Goal: Communication & Community: Answer question/provide support

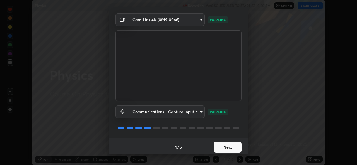
scroll to position [18, 0]
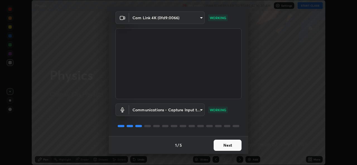
click at [225, 147] on button "Next" at bounding box center [227, 145] width 28 height 11
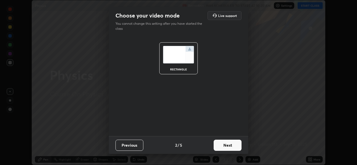
scroll to position [0, 0]
click at [228, 147] on button "Next" at bounding box center [227, 145] width 28 height 11
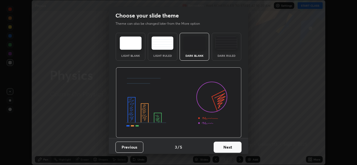
click at [234, 146] on button "Next" at bounding box center [227, 147] width 28 height 11
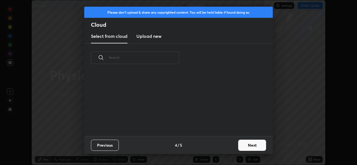
click at [246, 146] on button "Next" at bounding box center [252, 145] width 28 height 11
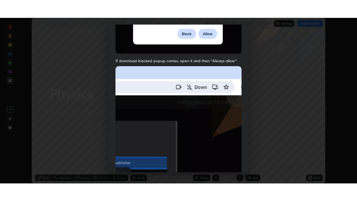
scroll to position [131, 0]
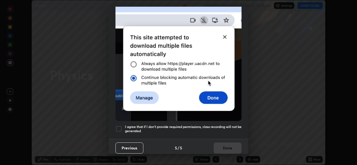
click at [120, 127] on div at bounding box center [118, 129] width 7 height 7
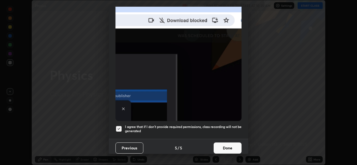
click at [218, 145] on button "Done" at bounding box center [227, 148] width 28 height 11
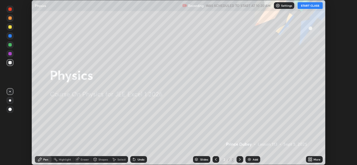
click at [312, 4] on button "START CLASS" at bounding box center [309, 5] width 25 height 7
click at [310, 160] on icon at bounding box center [310, 160] width 1 height 1
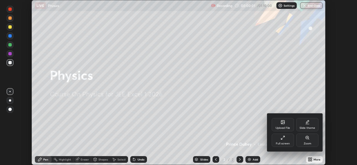
click at [286, 141] on div "Full screen" at bounding box center [282, 140] width 22 height 13
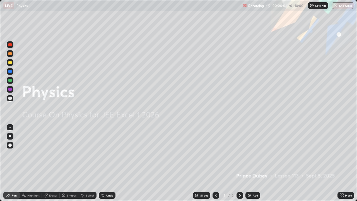
scroll to position [201, 357]
click at [254, 165] on div "Add" at bounding box center [254, 195] width 5 height 3
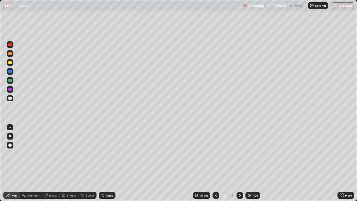
click at [70, 165] on div "Shapes" at bounding box center [71, 195] width 9 height 3
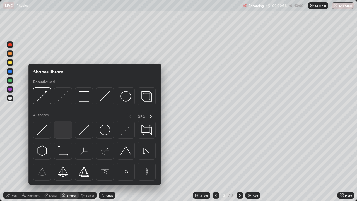
click at [65, 132] on img at bounding box center [63, 129] width 11 height 11
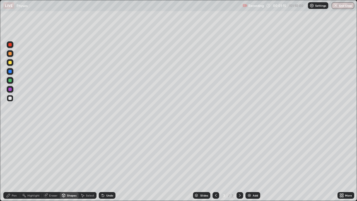
click at [12, 165] on div "Pen" at bounding box center [14, 195] width 5 height 3
click at [106, 165] on div "Undo" at bounding box center [107, 195] width 17 height 7
click at [254, 165] on div "Add" at bounding box center [254, 195] width 5 height 3
click at [73, 165] on div "Shapes" at bounding box center [71, 195] width 9 height 3
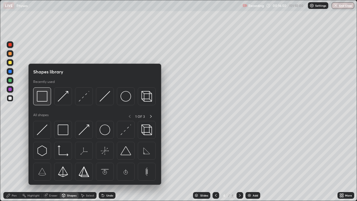
click at [43, 99] on img at bounding box center [42, 96] width 11 height 11
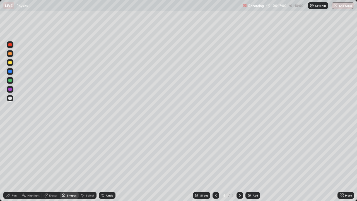
click at [9, 165] on icon at bounding box center [8, 195] width 4 height 4
click at [70, 165] on div "Shapes" at bounding box center [71, 195] width 9 height 3
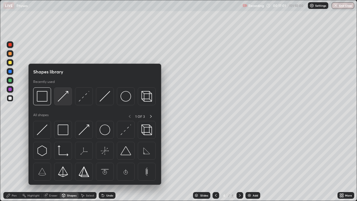
click at [61, 99] on img at bounding box center [63, 96] width 11 height 11
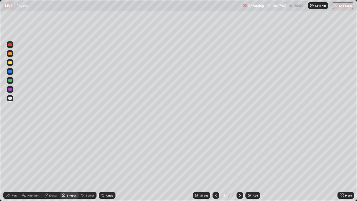
click at [11, 165] on div "Pen" at bounding box center [11, 195] width 17 height 7
click at [71, 165] on div "Shapes" at bounding box center [71, 195] width 9 height 3
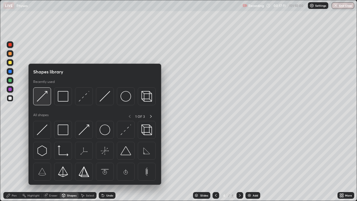
click at [46, 99] on img at bounding box center [42, 96] width 11 height 11
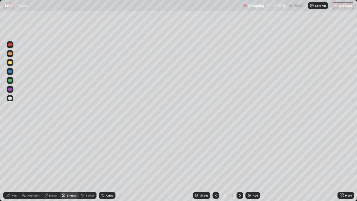
click at [11, 63] on div at bounding box center [9, 62] width 3 height 3
click at [9, 165] on icon at bounding box center [8, 195] width 4 height 4
click at [109, 165] on div "Undo" at bounding box center [109, 195] width 7 height 3
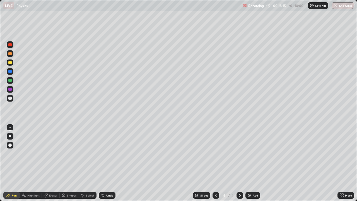
click at [11, 45] on div at bounding box center [9, 44] width 3 height 3
click at [9, 97] on div at bounding box center [9, 97] width 3 height 3
click at [52, 165] on div "Eraser" at bounding box center [53, 195] width 8 height 3
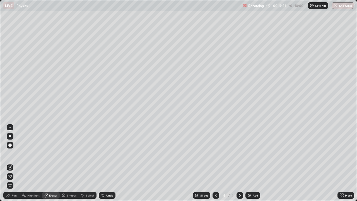
click at [11, 165] on div "Pen" at bounding box center [11, 195] width 17 height 7
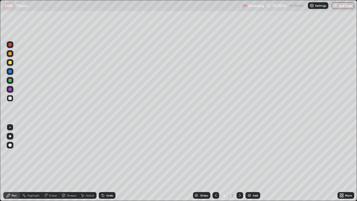
click at [51, 165] on div "Eraser" at bounding box center [53, 195] width 8 height 3
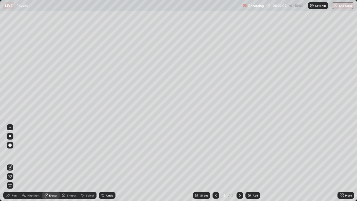
click at [13, 165] on div "Pen" at bounding box center [14, 195] width 5 height 3
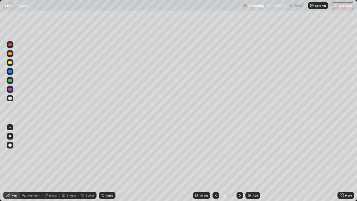
click at [106, 165] on div "Undo" at bounding box center [109, 195] width 7 height 3
click at [109, 165] on div "Undo" at bounding box center [109, 195] width 7 height 3
click at [108, 165] on div "Undo" at bounding box center [109, 195] width 7 height 3
click at [254, 165] on div "Add" at bounding box center [254, 195] width 5 height 3
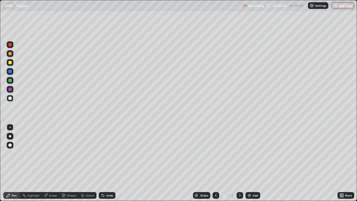
click at [10, 98] on div at bounding box center [9, 97] width 3 height 3
click at [72, 165] on div "Shapes" at bounding box center [71, 195] width 9 height 3
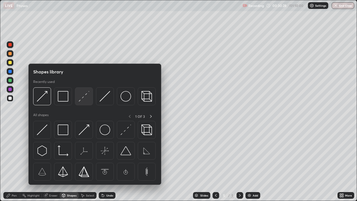
click at [84, 99] on img at bounding box center [84, 96] width 11 height 11
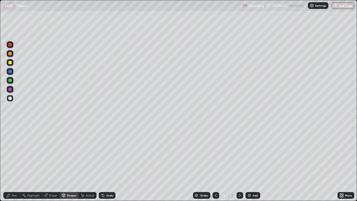
click at [15, 165] on div "Pen" at bounding box center [14, 195] width 5 height 3
click at [66, 165] on div "Shapes" at bounding box center [69, 195] width 19 height 7
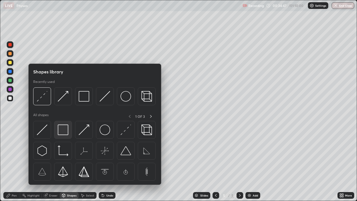
click at [64, 130] on img at bounding box center [63, 129] width 11 height 11
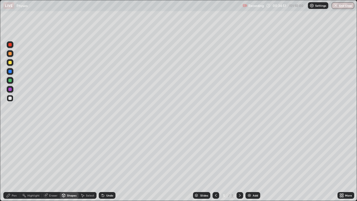
click at [11, 165] on div "Pen" at bounding box center [11, 195] width 17 height 7
click at [107, 165] on div "Undo" at bounding box center [109, 195] width 7 height 3
click at [109, 165] on div "Undo" at bounding box center [109, 195] width 7 height 3
click at [110, 165] on div "Undo" at bounding box center [109, 195] width 7 height 3
click at [109, 165] on div "Undo" at bounding box center [109, 195] width 7 height 3
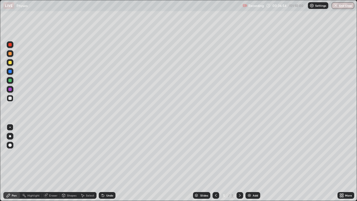
click at [108, 165] on div "Undo" at bounding box center [109, 195] width 7 height 3
click at [106, 165] on div "Undo" at bounding box center [109, 195] width 7 height 3
click at [86, 165] on div "Select" at bounding box center [90, 195] width 8 height 3
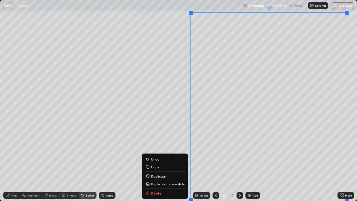
click at [166, 165] on p "Duplicate to new slide" at bounding box center [168, 183] width 34 height 4
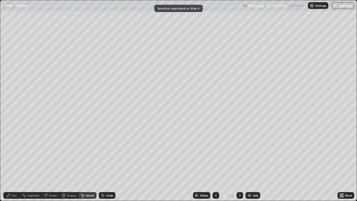
click at [215, 165] on icon at bounding box center [215, 195] width 4 height 4
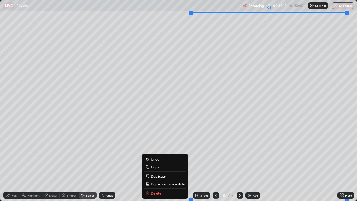
click at [157, 165] on div "Slides 5 / 6 Add" at bounding box center [226, 194] width 222 height 11
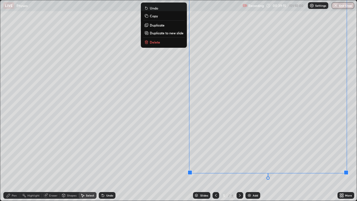
click at [155, 42] on p "Delete" at bounding box center [155, 42] width 10 height 4
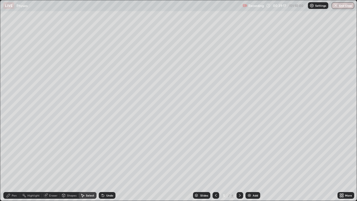
click at [15, 165] on div "Pen" at bounding box center [14, 195] width 5 height 3
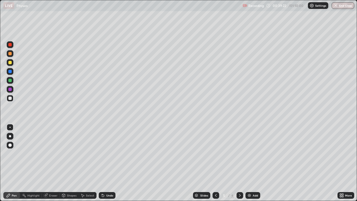
click at [71, 165] on div "Shapes" at bounding box center [71, 195] width 9 height 3
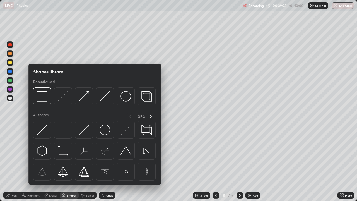
click at [13, 165] on div "Pen" at bounding box center [14, 195] width 5 height 3
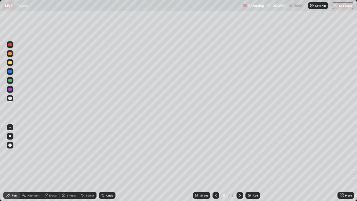
click at [68, 165] on div "Shapes" at bounding box center [69, 195] width 19 height 7
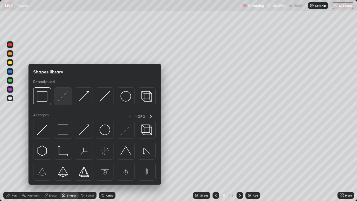
click at [63, 99] on img at bounding box center [63, 96] width 11 height 11
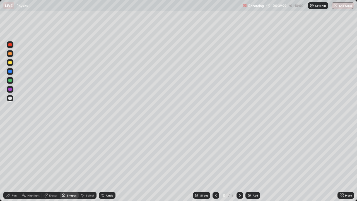
click at [11, 165] on div "Pen" at bounding box center [11, 195] width 17 height 7
click at [10, 127] on div at bounding box center [9, 126] width 1 height 1
click at [7, 98] on div at bounding box center [10, 98] width 7 height 7
click at [215, 165] on icon at bounding box center [215, 195] width 4 height 4
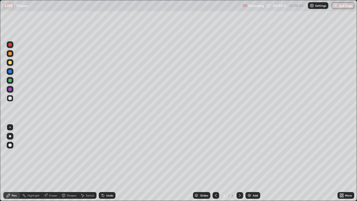
click at [215, 165] on icon at bounding box center [215, 195] width 4 height 4
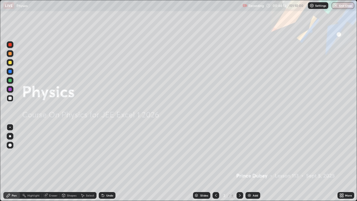
click at [239, 165] on icon at bounding box center [239, 195] width 4 height 4
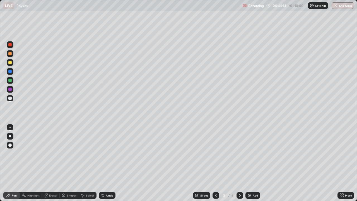
click at [238, 165] on icon at bounding box center [239, 195] width 4 height 4
click at [239, 165] on icon at bounding box center [240, 195] width 2 height 3
click at [215, 165] on icon at bounding box center [215, 195] width 4 height 4
click at [239, 165] on icon at bounding box center [239, 195] width 4 height 4
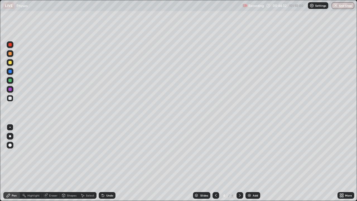
click at [239, 165] on icon at bounding box center [239, 195] width 4 height 4
click at [72, 165] on div "Shapes" at bounding box center [71, 195] width 9 height 3
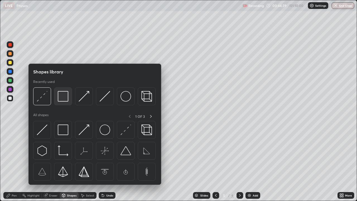
click at [63, 98] on img at bounding box center [63, 96] width 11 height 11
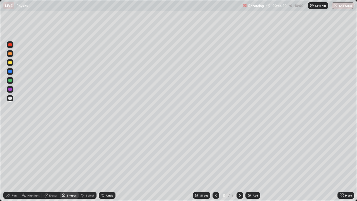
click at [8, 165] on icon at bounding box center [8, 195] width 4 height 4
click at [7, 127] on div at bounding box center [10, 127] width 7 height 7
click at [105, 165] on div "Undo" at bounding box center [107, 195] width 17 height 7
click at [88, 165] on div "Select" at bounding box center [90, 195] width 8 height 3
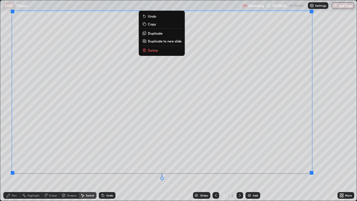
click at [13, 165] on div "Pen" at bounding box center [11, 195] width 17 height 7
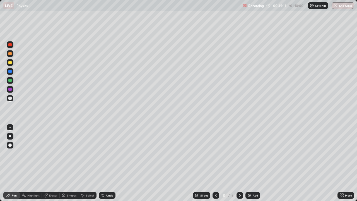
click at [106, 165] on div "Undo" at bounding box center [109, 195] width 7 height 3
click at [104, 165] on div "Undo" at bounding box center [107, 195] width 17 height 7
click at [109, 165] on div "Undo" at bounding box center [109, 195] width 7 height 3
click at [108, 165] on div "Undo" at bounding box center [109, 195] width 7 height 3
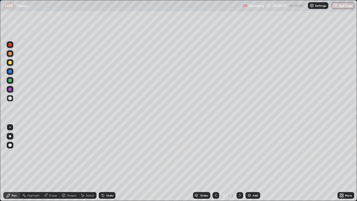
click at [239, 165] on icon at bounding box center [239, 195] width 4 height 4
click at [52, 165] on div "Eraser" at bounding box center [51, 195] width 18 height 7
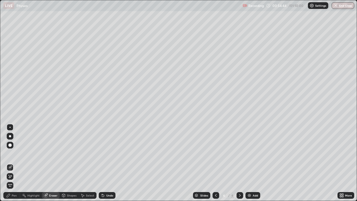
click at [10, 165] on icon at bounding box center [10, 176] width 3 height 3
click at [89, 165] on div "Select" at bounding box center [88, 195] width 18 height 7
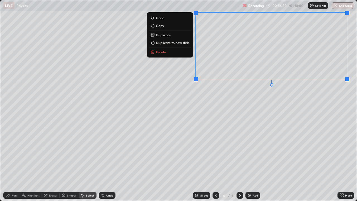
click at [288, 123] on div "0 ° Undo Copy Duplicate Duplicate to new slide Delete" at bounding box center [178, 100] width 356 height 200
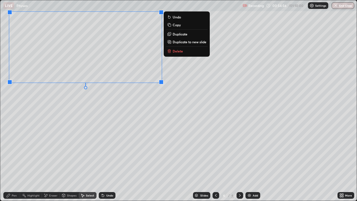
click at [89, 120] on div "0 ° Undo Copy Duplicate Duplicate to new slide Delete" at bounding box center [178, 100] width 356 height 200
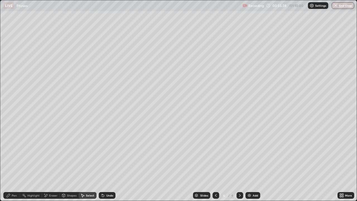
click at [215, 165] on icon at bounding box center [215, 195] width 4 height 4
click at [237, 165] on icon at bounding box center [239, 195] width 4 height 4
click at [65, 165] on icon at bounding box center [63, 195] width 4 height 4
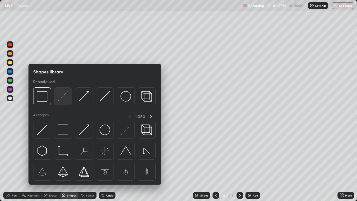
click at [64, 98] on img at bounding box center [63, 96] width 11 height 11
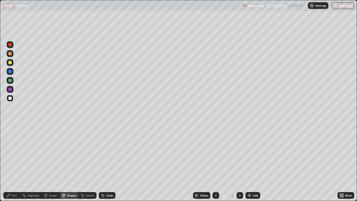
click at [9, 165] on icon at bounding box center [8, 195] width 4 height 4
click at [68, 165] on div "Shapes" at bounding box center [71, 195] width 9 height 3
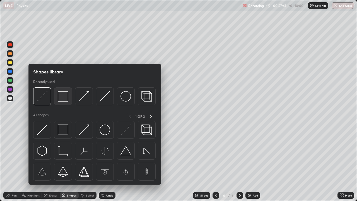
click at [65, 97] on img at bounding box center [63, 96] width 11 height 11
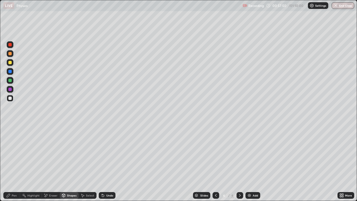
click at [9, 165] on icon at bounding box center [8, 194] width 3 height 3
click at [10, 63] on div at bounding box center [9, 62] width 3 height 3
click at [10, 127] on div at bounding box center [9, 126] width 1 height 1
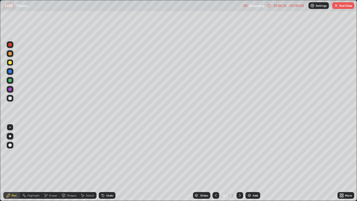
click at [253, 165] on div "Add" at bounding box center [254, 195] width 5 height 3
click at [71, 165] on div "Shapes" at bounding box center [69, 195] width 19 height 7
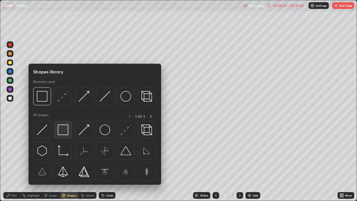
click at [64, 132] on img at bounding box center [63, 129] width 11 height 11
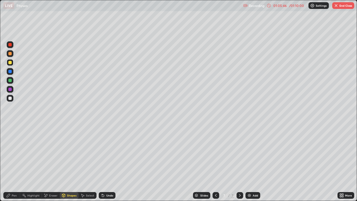
click at [9, 165] on icon at bounding box center [8, 195] width 4 height 4
click at [9, 43] on div at bounding box center [9, 44] width 3 height 3
click at [68, 165] on div "Shapes" at bounding box center [71, 195] width 9 height 3
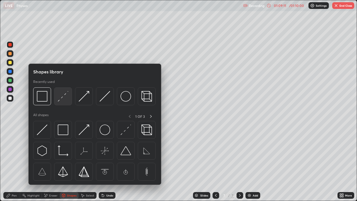
click at [62, 99] on img at bounding box center [63, 96] width 11 height 11
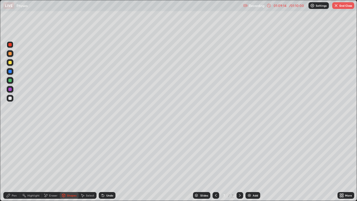
click at [14, 165] on div "Pen" at bounding box center [14, 195] width 5 height 3
click at [10, 99] on div at bounding box center [9, 97] width 3 height 3
click at [202, 165] on div "Slides" at bounding box center [204, 195] width 8 height 3
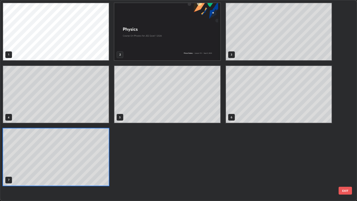
scroll to position [198, 353]
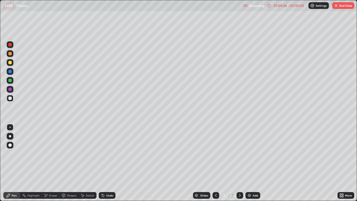
click at [9, 99] on div at bounding box center [9, 97] width 3 height 3
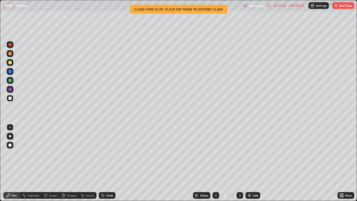
click at [53, 165] on div "Eraser" at bounding box center [53, 195] width 8 height 3
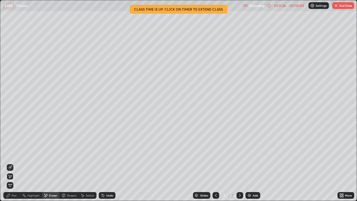
click at [14, 165] on div "Pen" at bounding box center [14, 195] width 5 height 3
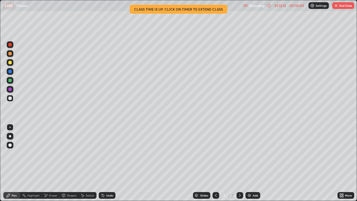
click at [53, 165] on div "Eraser" at bounding box center [53, 195] width 8 height 3
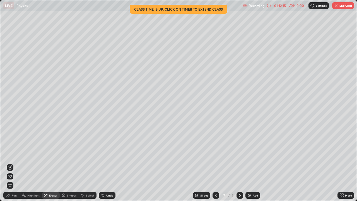
click at [13, 165] on div "Pen" at bounding box center [14, 195] width 5 height 3
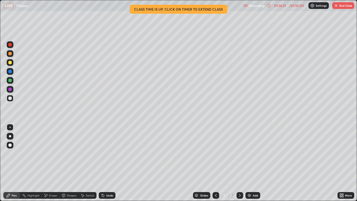
click at [344, 5] on button "End Class" at bounding box center [343, 5] width 22 height 7
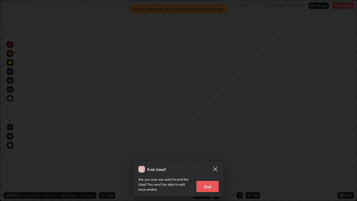
click at [208, 165] on button "End" at bounding box center [207, 186] width 22 height 11
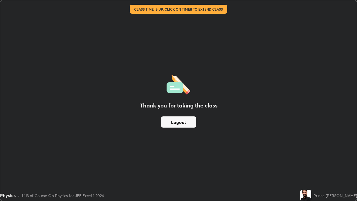
click at [178, 125] on button "Logout" at bounding box center [178, 121] width 35 height 11
